Goal: Task Accomplishment & Management: Use online tool/utility

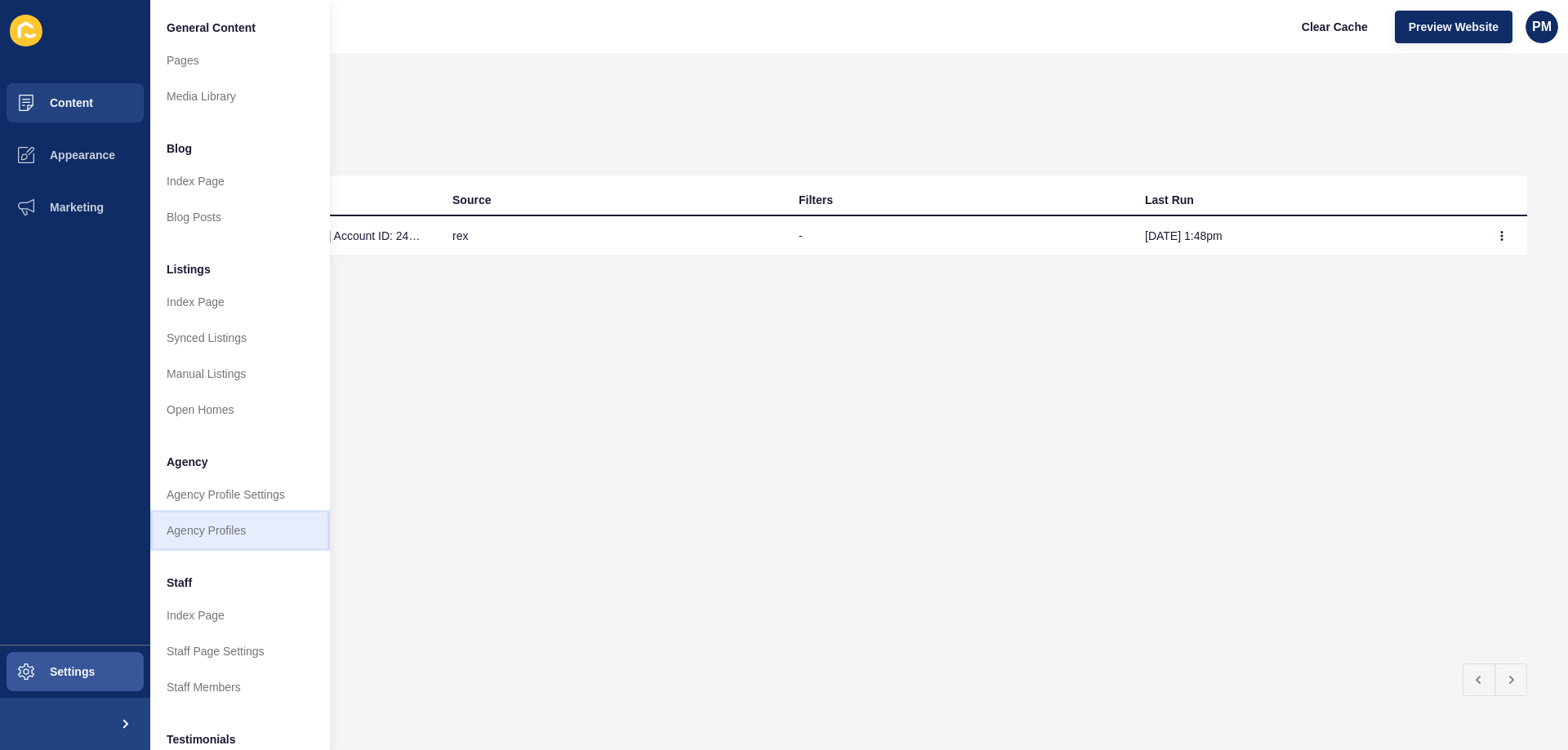
click at [232, 528] on link "Agency Profiles" at bounding box center [240, 530] width 179 height 36
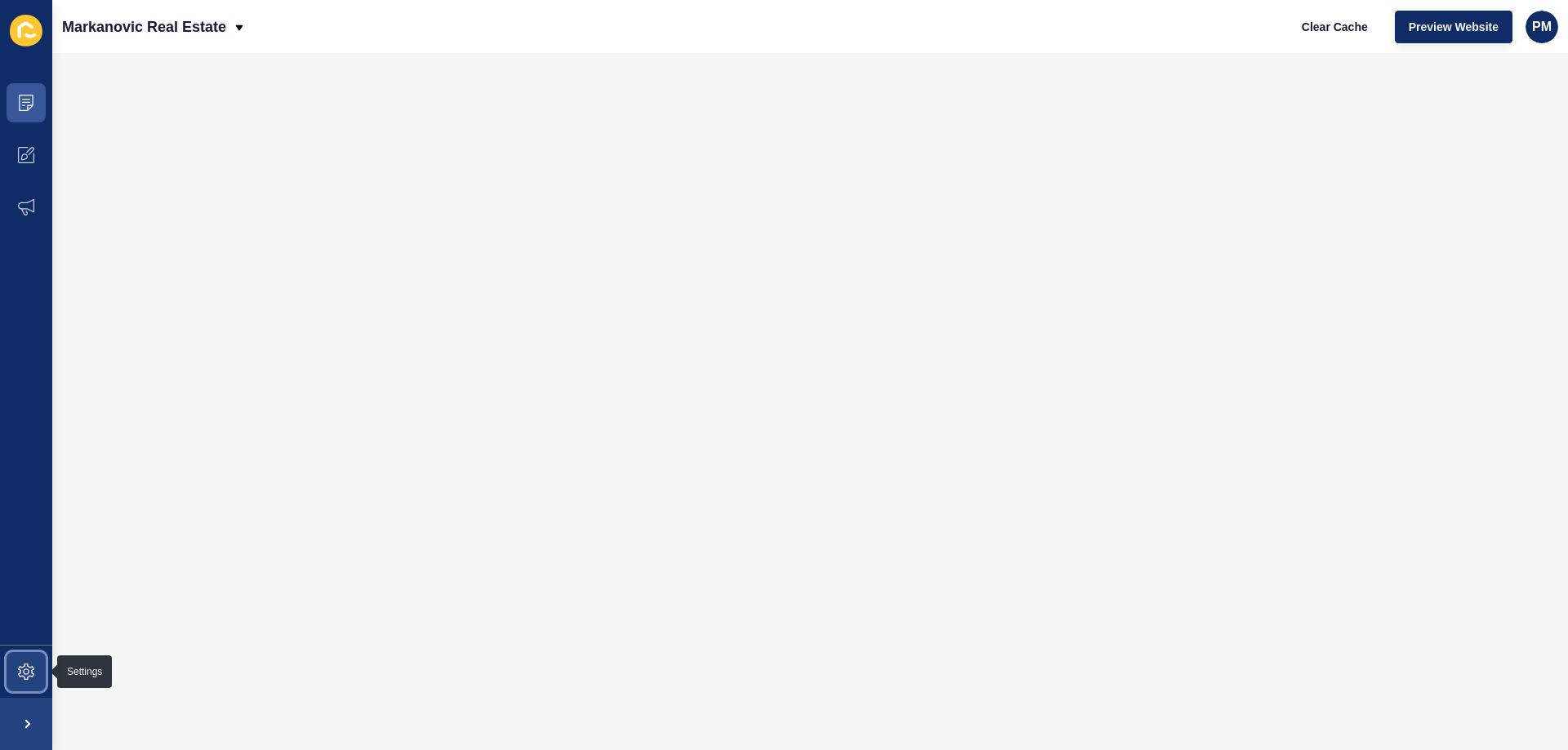
click at [24, 676] on icon at bounding box center [26, 671] width 16 height 16
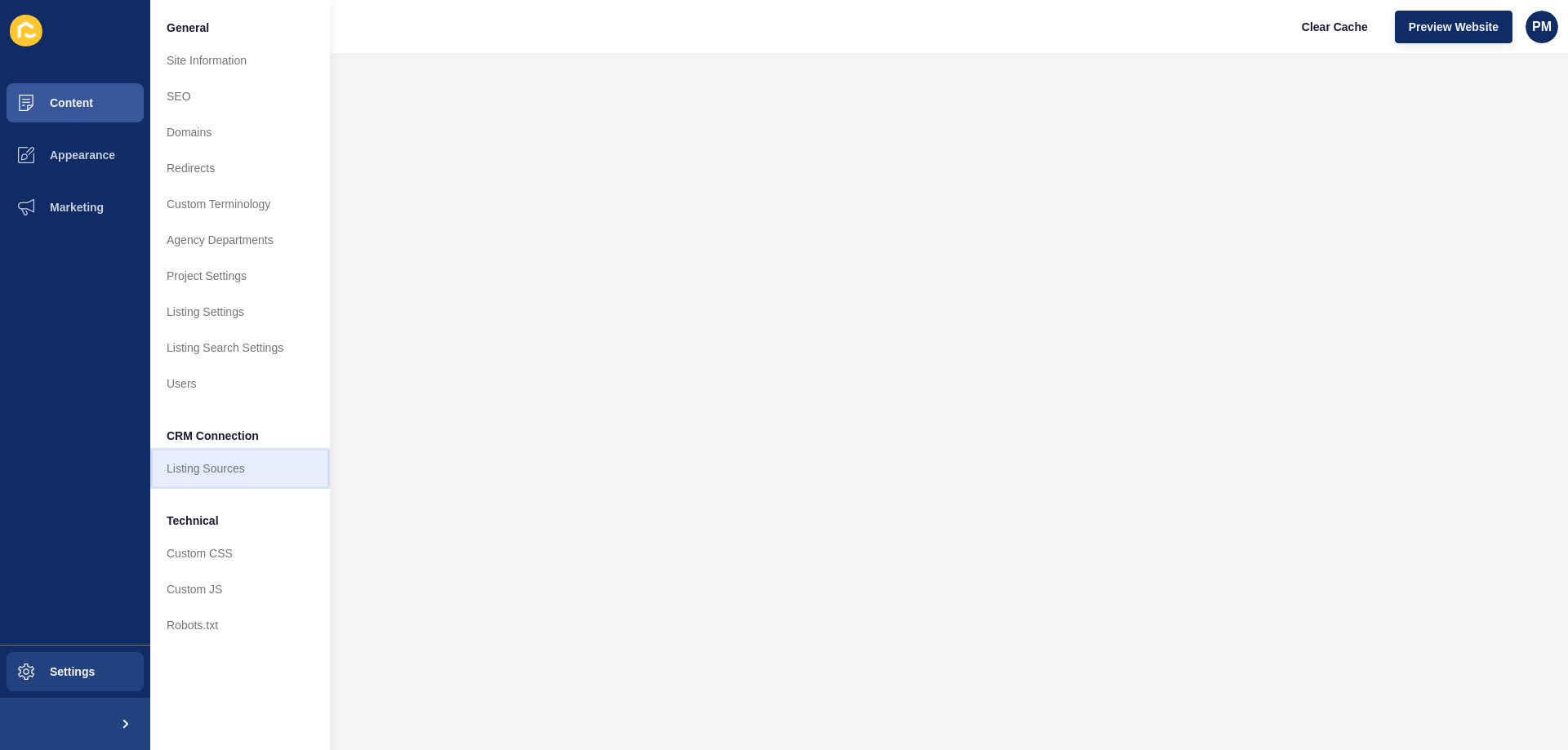
click at [222, 468] on link "Listing Sources" at bounding box center [240, 468] width 179 height 36
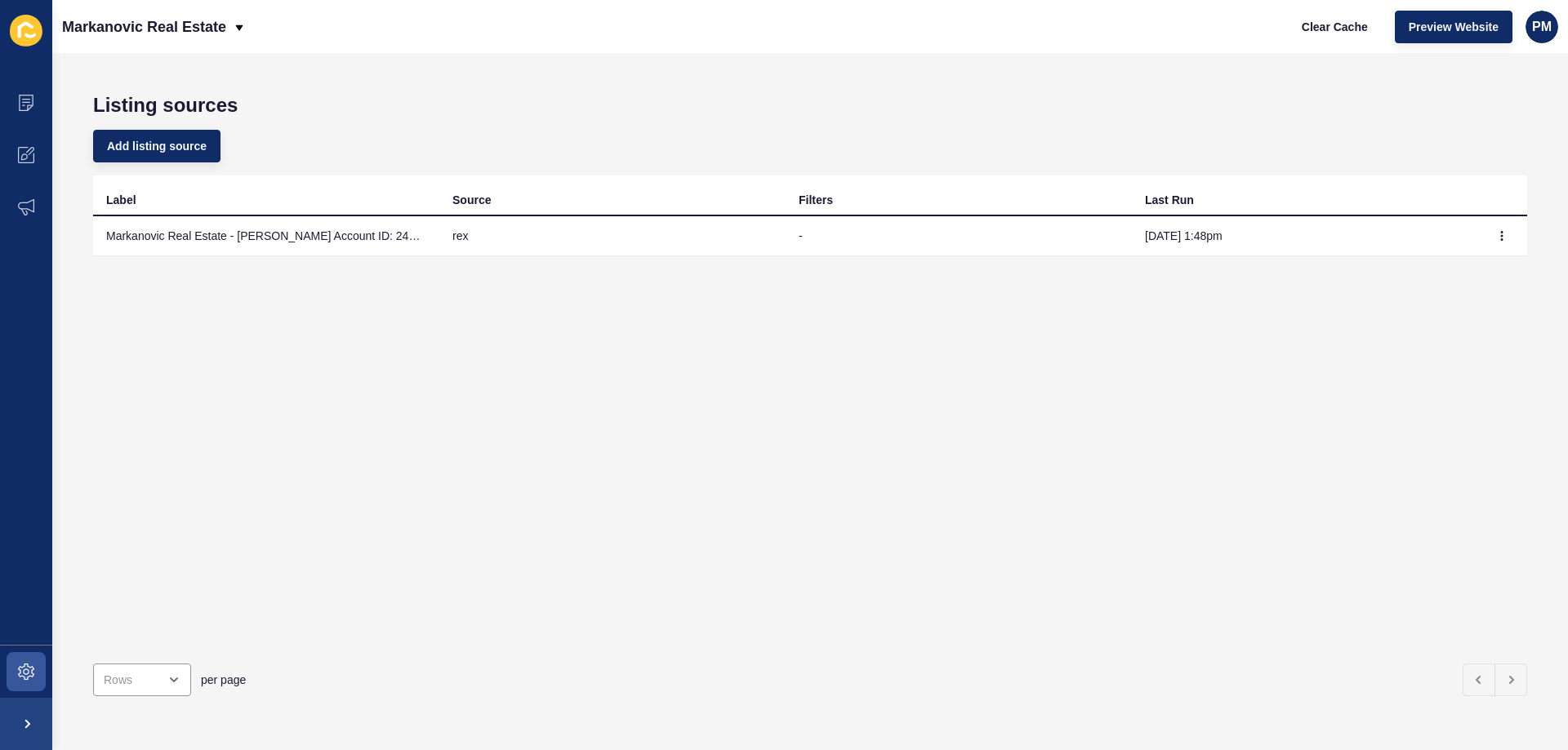
click at [1269, 224] on td "[DATE] 1:48pm" at bounding box center [1305, 236] width 346 height 40
click at [1497, 236] on icon "button" at bounding box center [1502, 236] width 10 height 10
click at [1455, 261] on link "Sync now" at bounding box center [1444, 269] width 114 height 36
